Goal: Task Accomplishment & Management: Complete application form

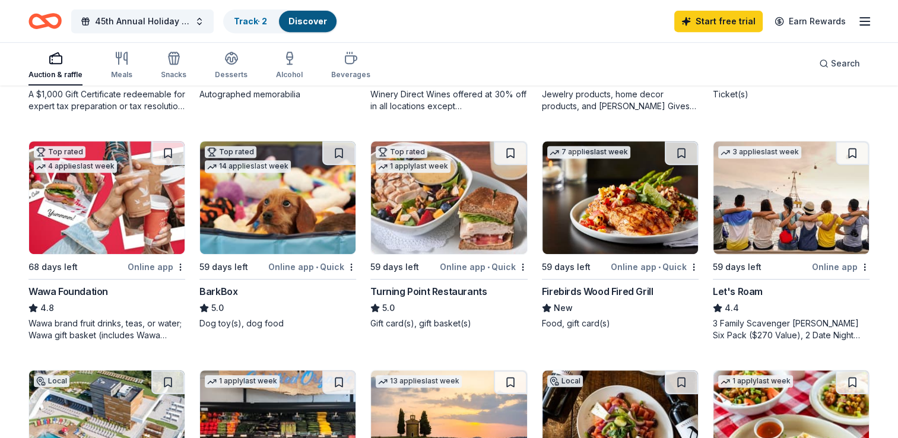
scroll to position [535, 0]
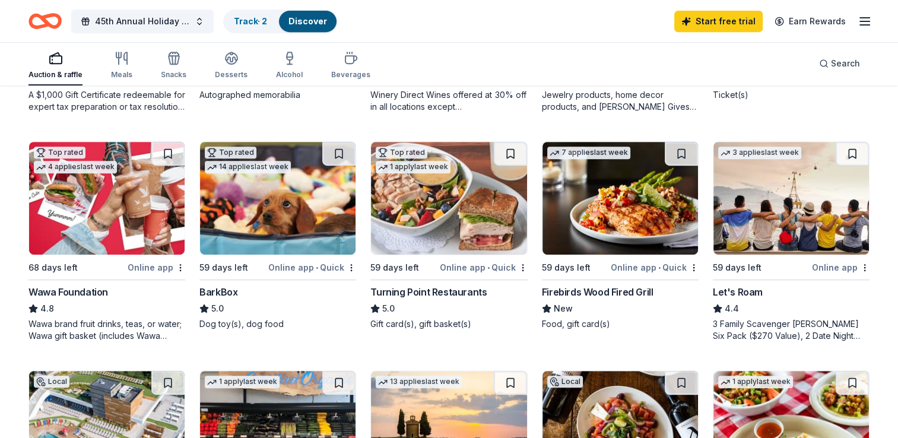
click at [437, 292] on div "Turning Point Restaurants" at bounding box center [428, 292] width 116 height 14
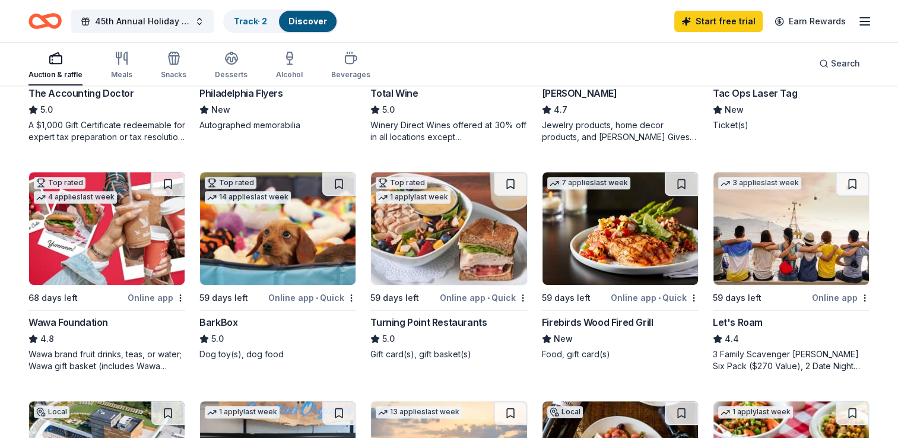
scroll to position [503, 0]
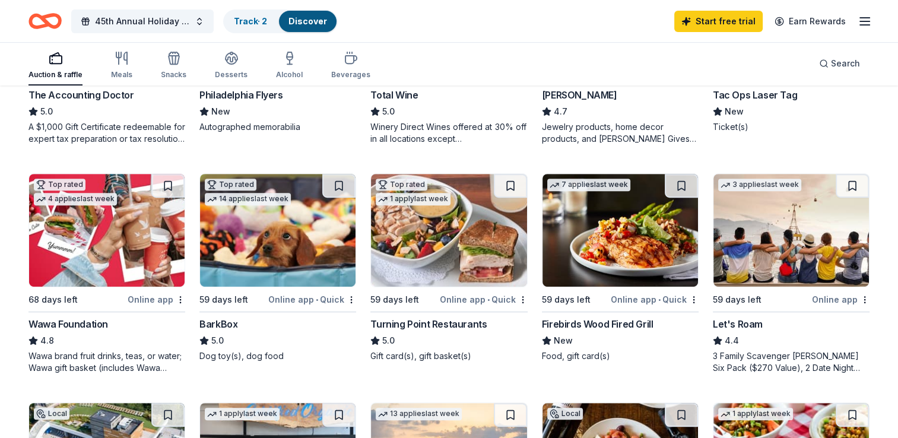
click at [245, 94] on div "Philadelphia Flyers" at bounding box center [240, 95] width 83 height 14
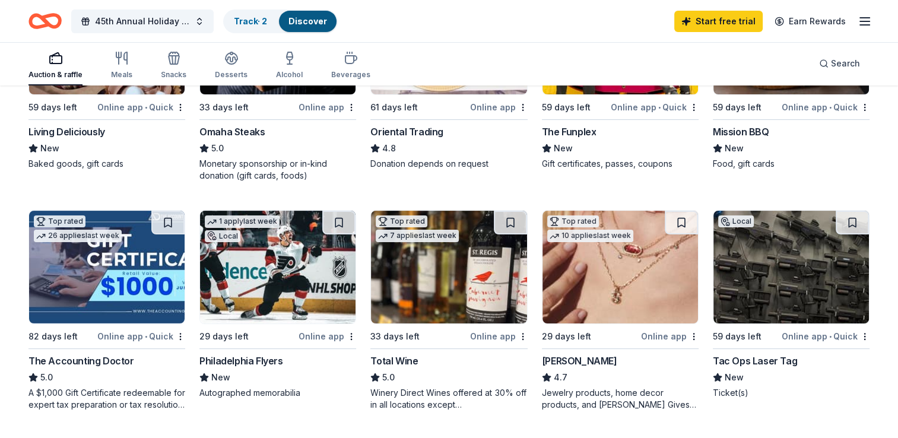
scroll to position [235, 0]
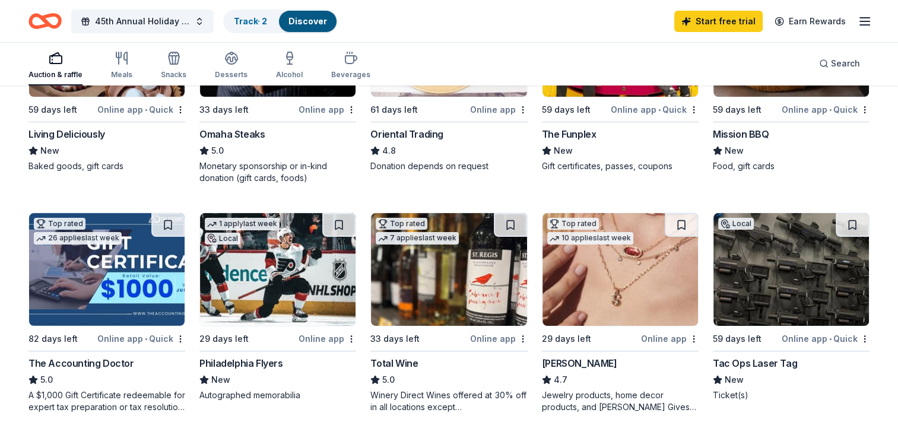
click at [466, 407] on div "Winery Direct Wines offered at 30% off in all locations except [GEOGRAPHIC_DATA…" at bounding box center [448, 401] width 157 height 24
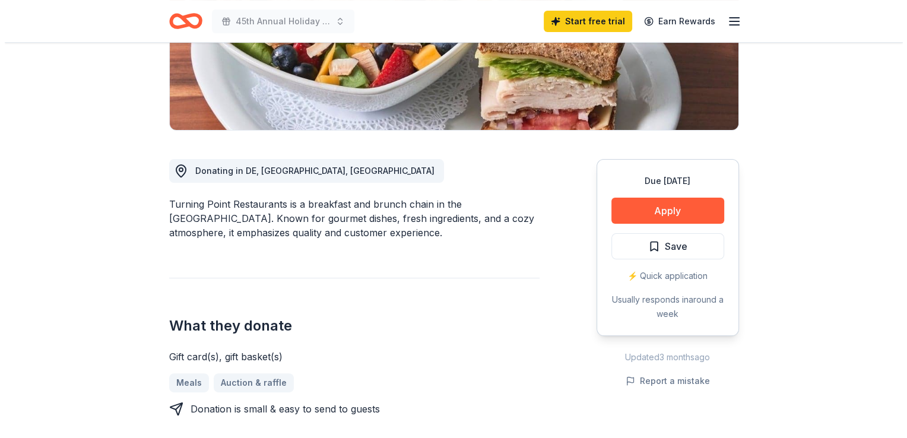
scroll to position [242, 0]
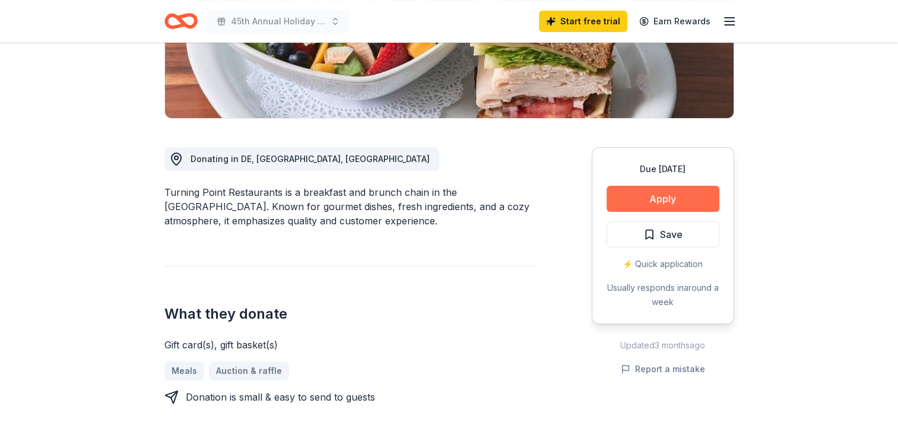
click at [643, 201] on button "Apply" at bounding box center [663, 199] width 113 height 26
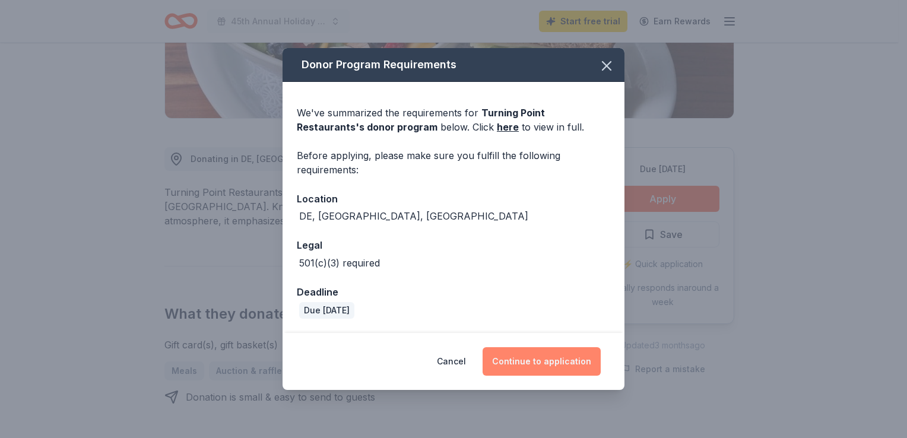
click at [539, 354] on button "Continue to application" at bounding box center [541, 361] width 118 height 28
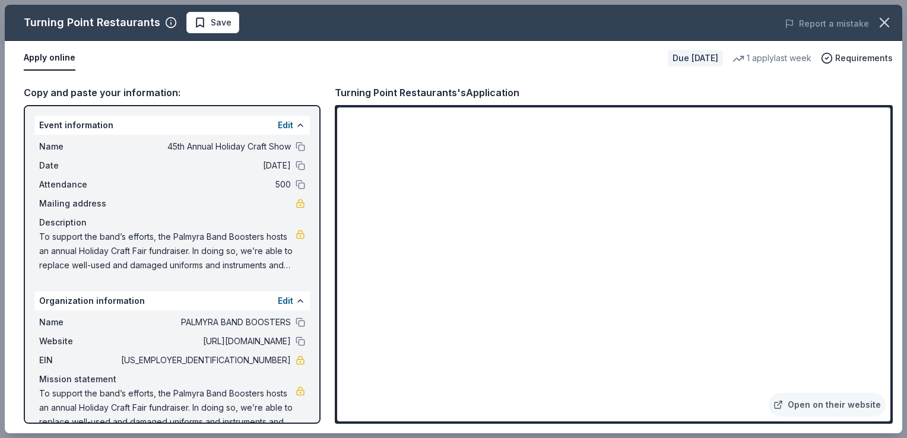
scroll to position [20, 0]
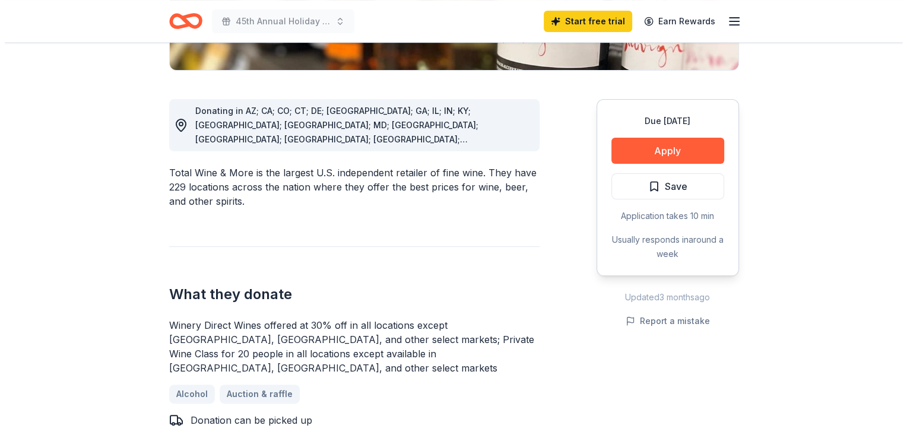
scroll to position [297, 0]
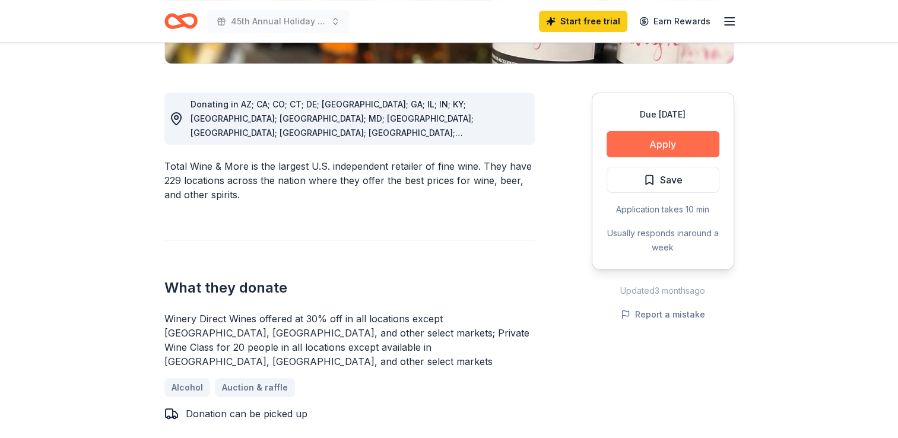
click at [682, 148] on button "Apply" at bounding box center [663, 144] width 113 height 26
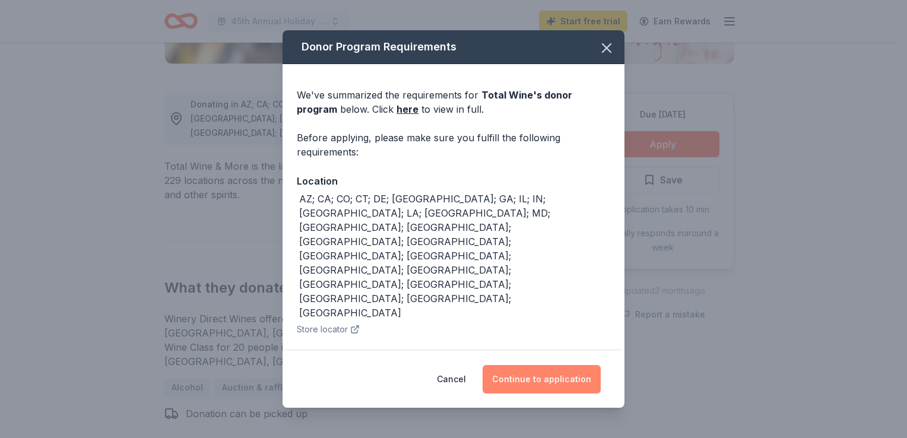
click at [518, 372] on button "Continue to application" at bounding box center [541, 379] width 118 height 28
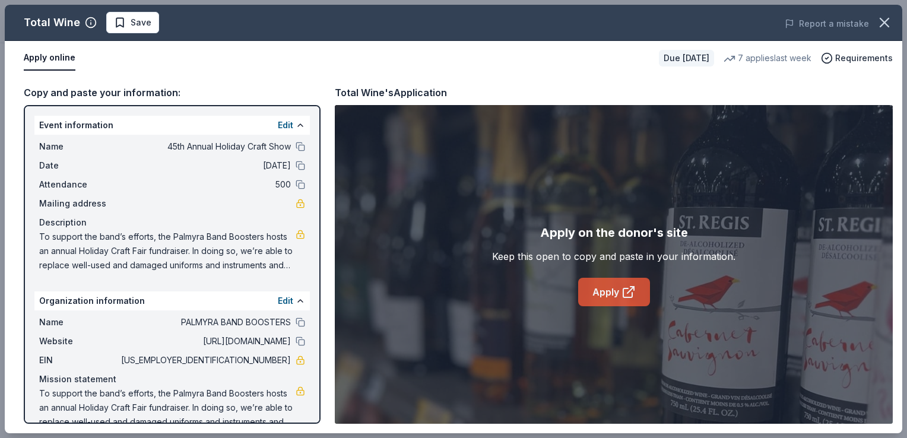
click at [611, 300] on link "Apply" at bounding box center [614, 292] width 72 height 28
